Goal: Browse casually: Explore the website without a specific task or goal

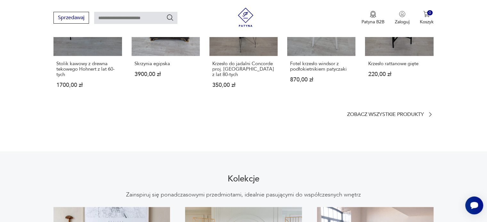
scroll to position [480, 0]
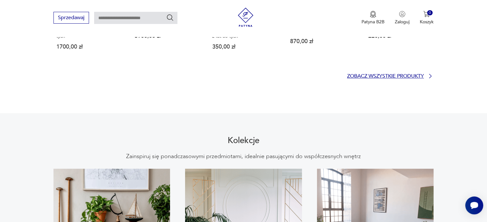
click at [356, 74] on p "Zobacz wszystkie produkty" at bounding box center [385, 76] width 77 height 4
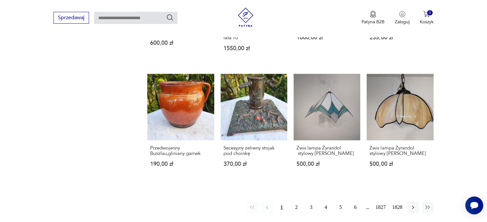
scroll to position [508, 0]
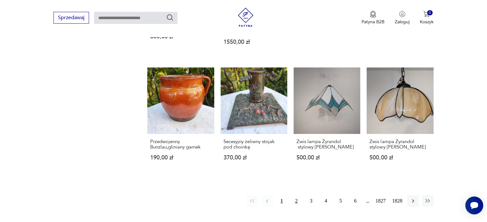
click at [296, 195] on button "2" at bounding box center [296, 201] width 12 height 12
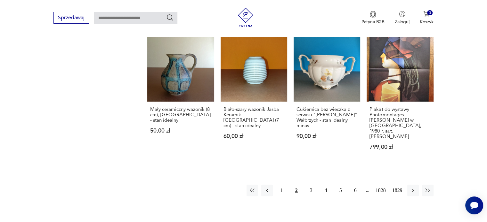
scroll to position [530, 0]
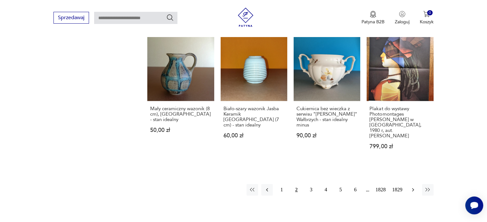
click at [413, 187] on icon "button" at bounding box center [412, 190] width 6 height 6
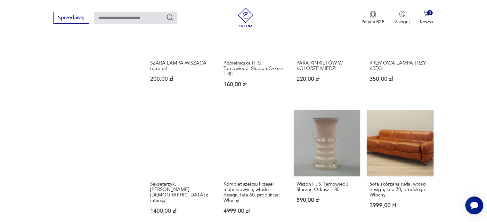
scroll to position [466, 0]
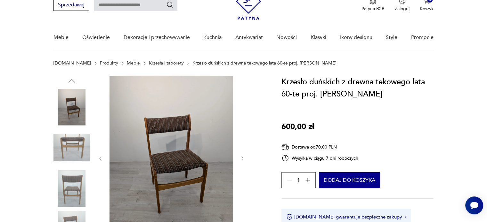
scroll to position [64, 0]
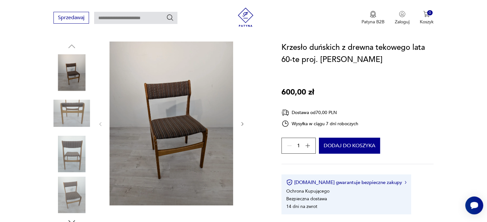
click at [240, 125] on icon "button" at bounding box center [242, 124] width 5 height 5
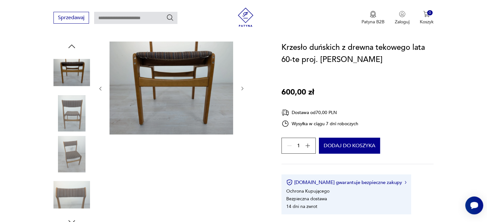
click at [239, 125] on div at bounding box center [171, 89] width 147 height 94
click at [243, 85] on div at bounding box center [171, 89] width 147 height 94
click at [242, 90] on icon "button" at bounding box center [242, 88] width 5 height 5
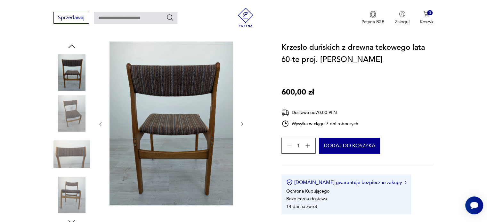
click at [172, 67] on img at bounding box center [170, 124] width 123 height 164
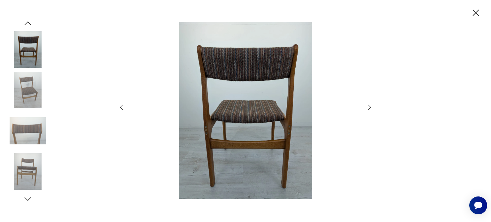
click at [262, 90] on img at bounding box center [246, 111] width 228 height 178
click at [365, 109] on div at bounding box center [246, 111] width 256 height 179
click at [368, 103] on div at bounding box center [246, 111] width 256 height 179
click at [371, 109] on icon "button" at bounding box center [370, 108] width 8 height 8
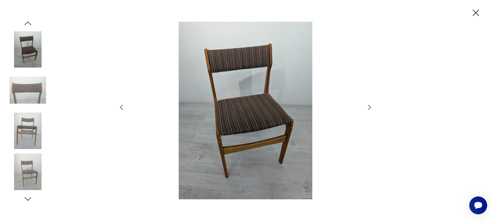
click at [371, 109] on icon "button" at bounding box center [370, 108] width 8 height 8
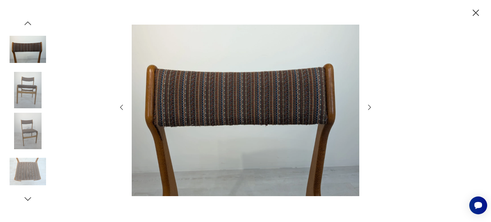
click at [371, 109] on icon "button" at bounding box center [370, 108] width 8 height 8
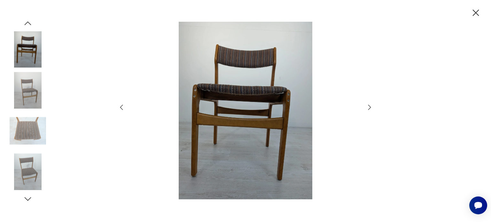
click at [371, 109] on icon "button" at bounding box center [370, 108] width 8 height 8
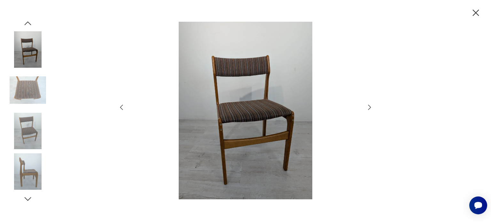
click at [371, 109] on icon "button" at bounding box center [370, 108] width 8 height 8
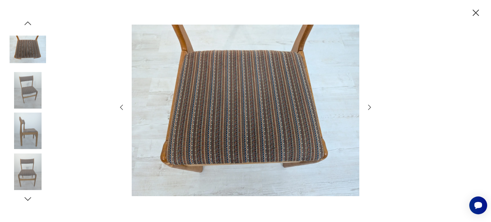
click at [371, 109] on icon "button" at bounding box center [370, 108] width 8 height 8
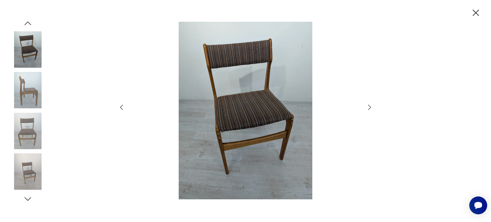
click at [371, 109] on icon "button" at bounding box center [370, 108] width 8 height 8
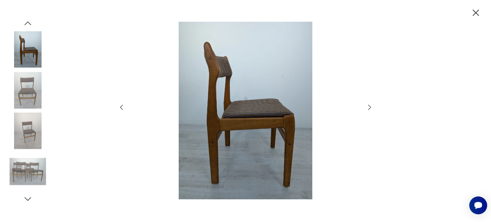
click at [401, 98] on div at bounding box center [245, 111] width 491 height 222
click at [480, 12] on icon "button" at bounding box center [476, 12] width 11 height 11
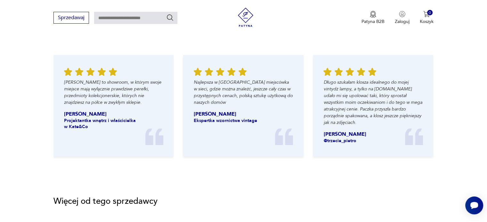
scroll to position [864, 0]
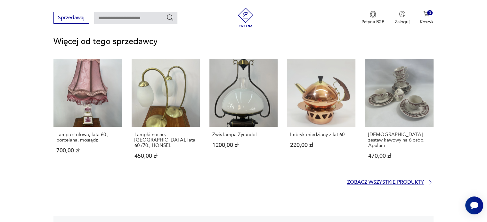
click at [398, 180] on p "Zobacz wszystkie produkty" at bounding box center [385, 182] width 77 height 4
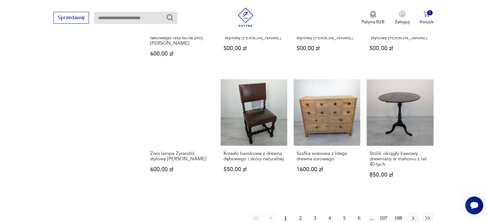
scroll to position [644, 0]
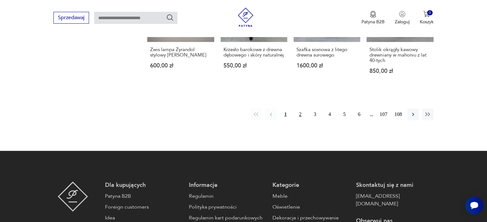
click at [298, 110] on button "2" at bounding box center [300, 115] width 12 height 12
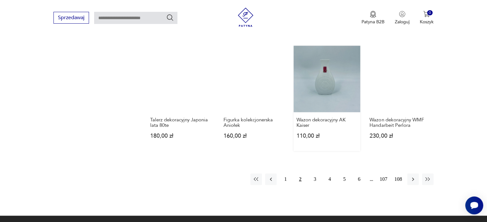
scroll to position [580, 0]
